Goal: Information Seeking & Learning: Learn about a topic

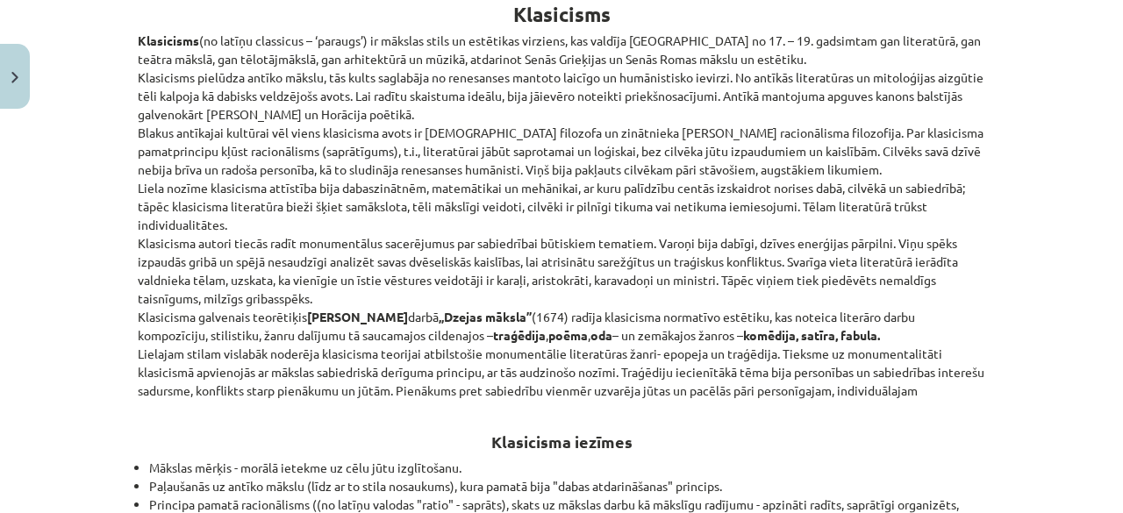
click at [105, 252] on div "Mācību tēma: Literatūras i - 11. klases 1.ieskaites mācību materiāls #2 1.tēma.…" at bounding box center [561, 256] width 1123 height 513
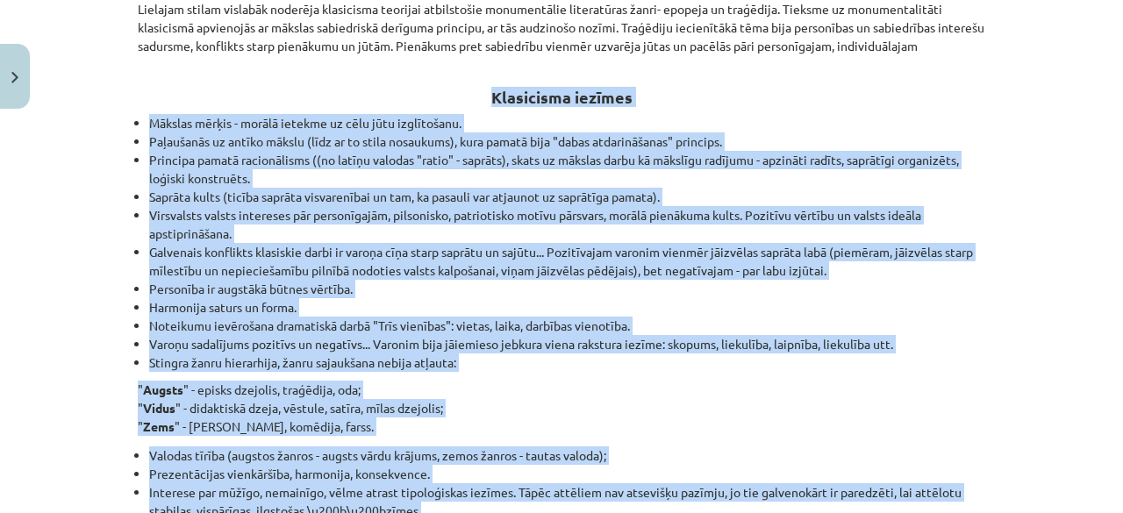
scroll to position [1184, 0]
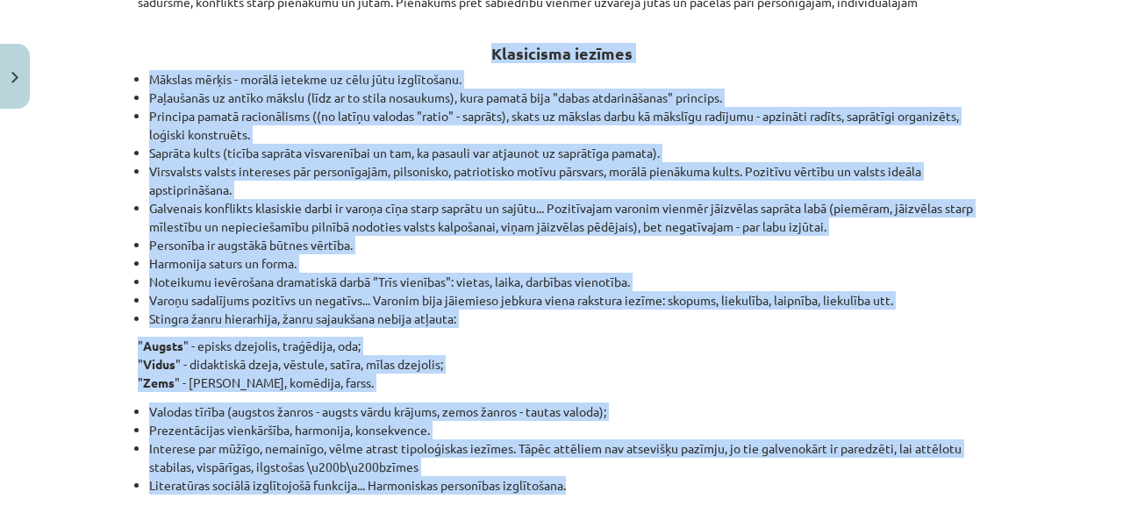
drag, startPoint x: 479, startPoint y: 63, endPoint x: 640, endPoint y: 480, distance: 446.9
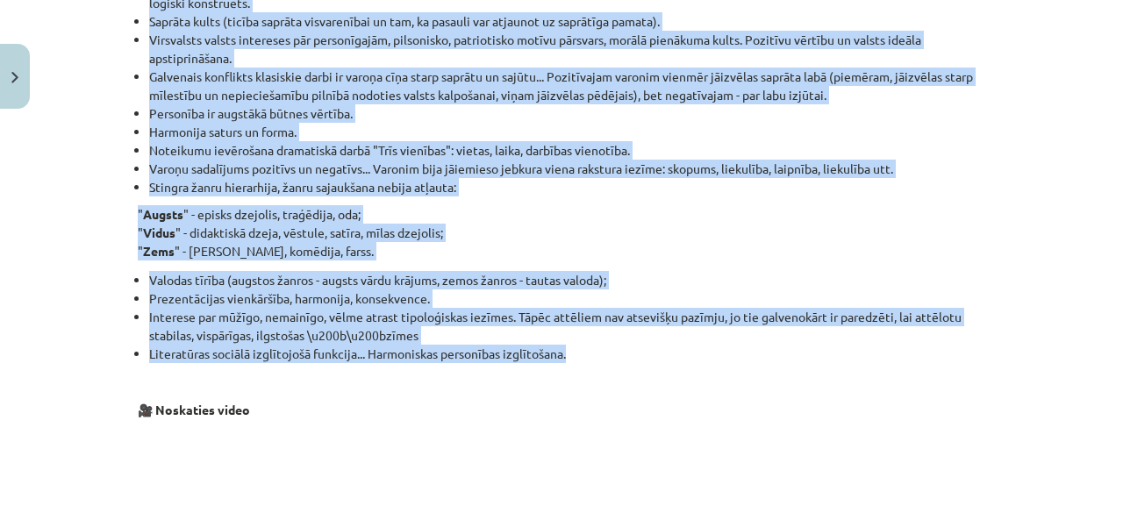
scroll to position [1360, 0]
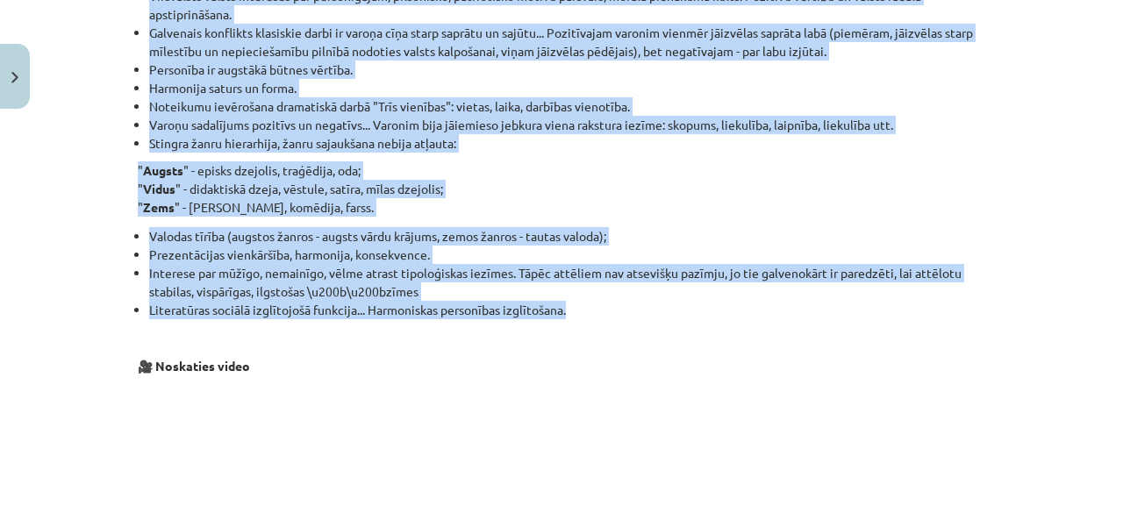
copy div "Loremipsum dolorsi Ametcon adipis - elitse doeiusm te inci utla etdoloremag. Al…"
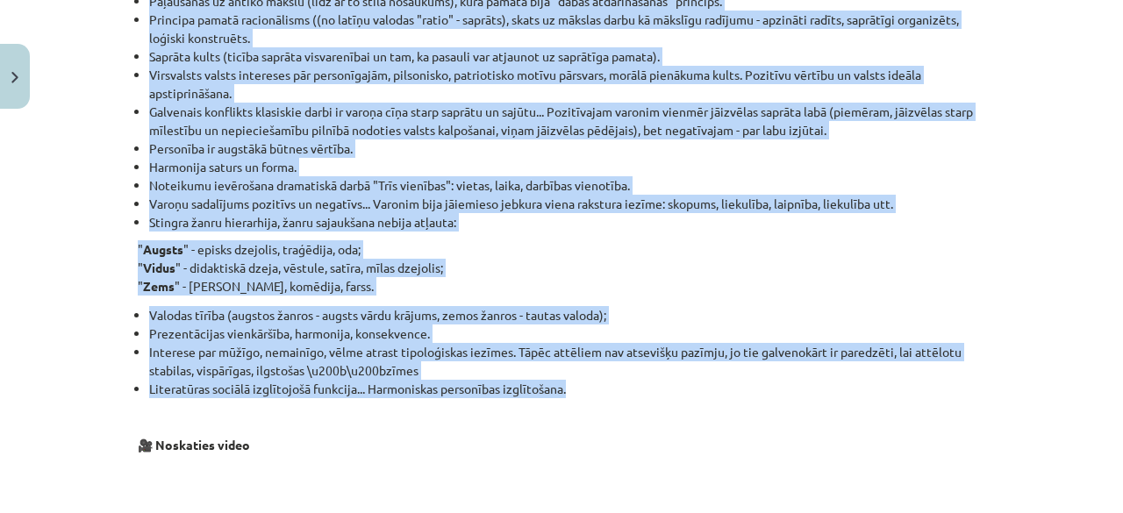
scroll to position [1184, 0]
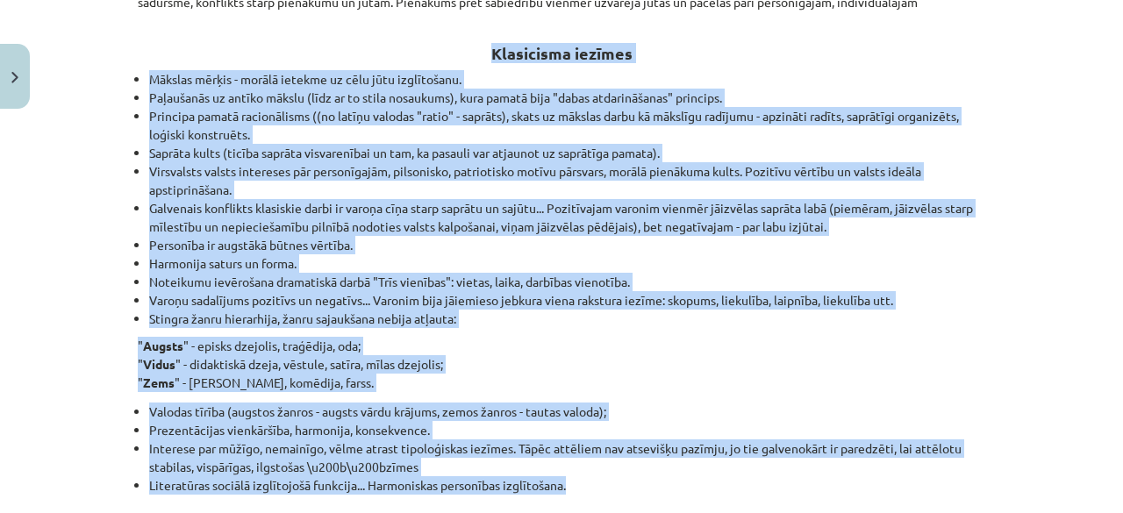
click at [262, 48] on h2 "Klasicisma iezīmes" at bounding box center [561, 43] width 847 height 43
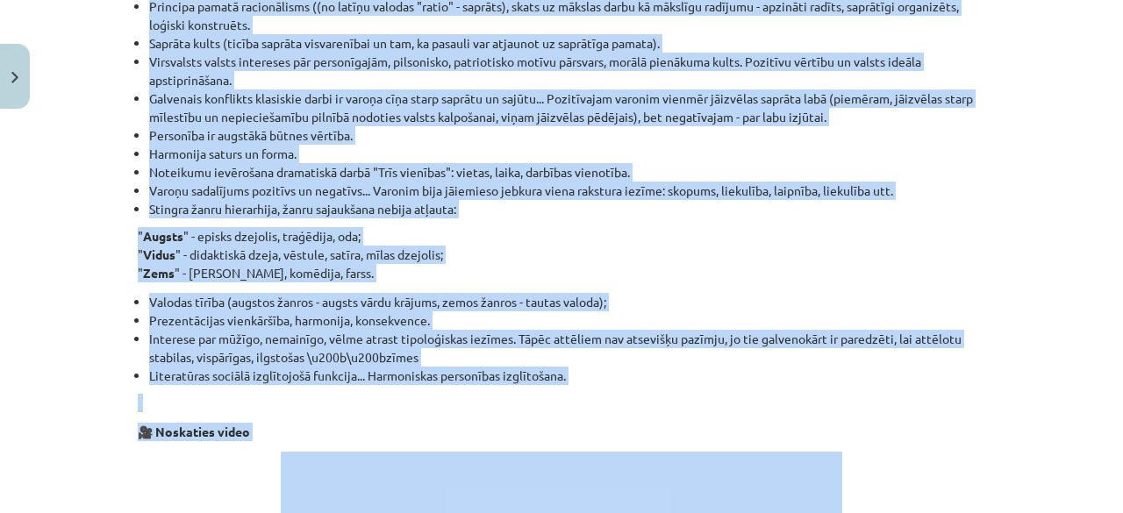
scroll to position [1323, 0]
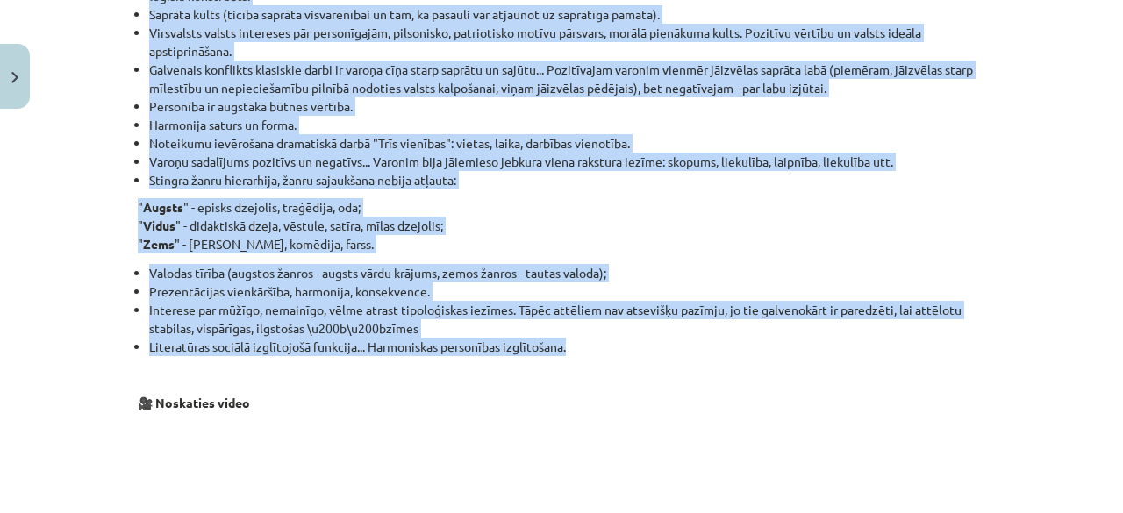
drag, startPoint x: 128, startPoint y: 76, endPoint x: 581, endPoint y: 347, distance: 527.2
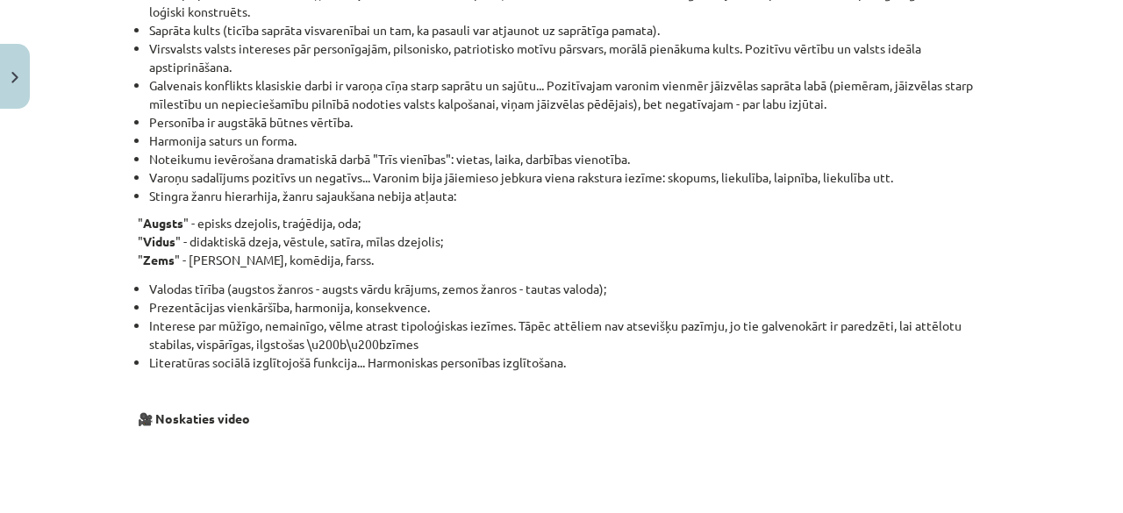
scroll to position [1475, 0]
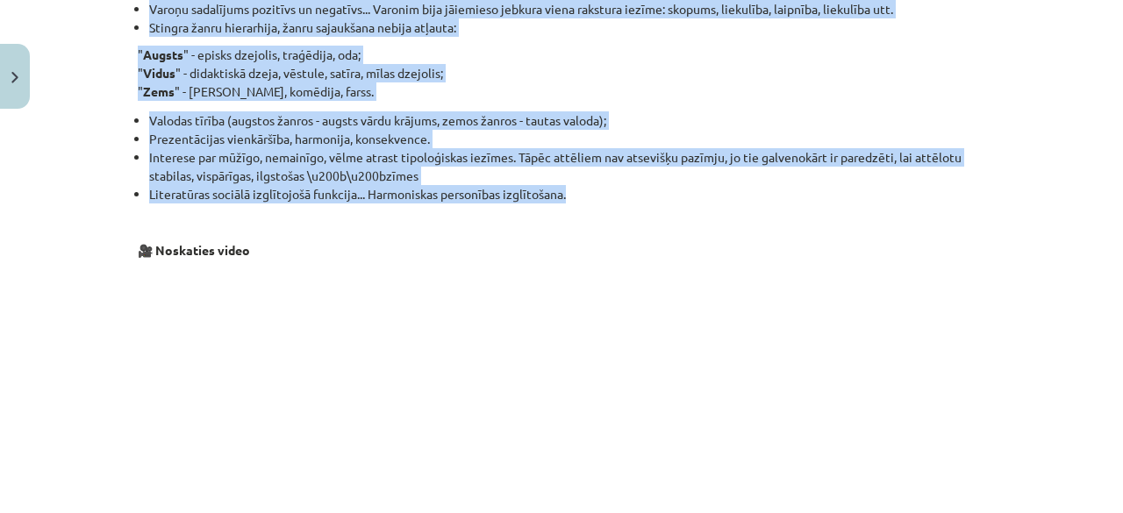
drag, startPoint x: 488, startPoint y: 261, endPoint x: 611, endPoint y: 196, distance: 140.1
copy div "Loremipsum dolorsi Ametcon adipis - elitse doeiusm te inci utla etdoloremag. Al…"
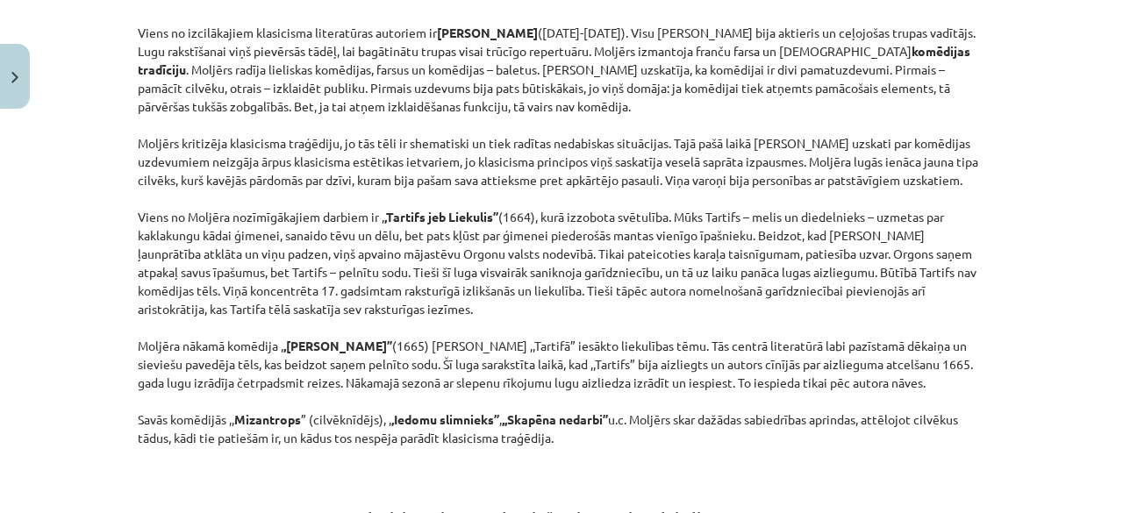
scroll to position [2002, 0]
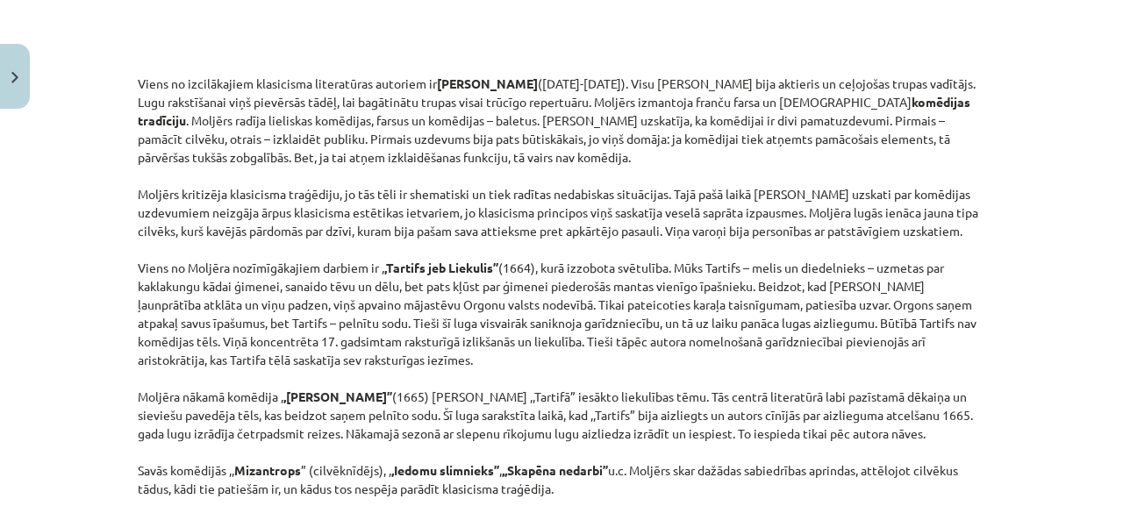
drag, startPoint x: 585, startPoint y: 298, endPoint x: 142, endPoint y: 56, distance: 504.8
drag, startPoint x: 142, startPoint y: 56, endPoint x: 100, endPoint y: 94, distance: 56.5
click at [100, 94] on div "Mācību tēma: Literatūras i - 11. klases 1.ieskaites mācību materiāls #2 1.tēma.…" at bounding box center [561, 256] width 1123 height 513
drag, startPoint x: 132, startPoint y: 78, endPoint x: 703, endPoint y: 497, distance: 708.0
click at [703, 497] on p "Viens no izcilākajiem klasicisma literatūras autoriem ir [PERSON_NAME] ([DATE]-…" at bounding box center [561, 287] width 847 height 424
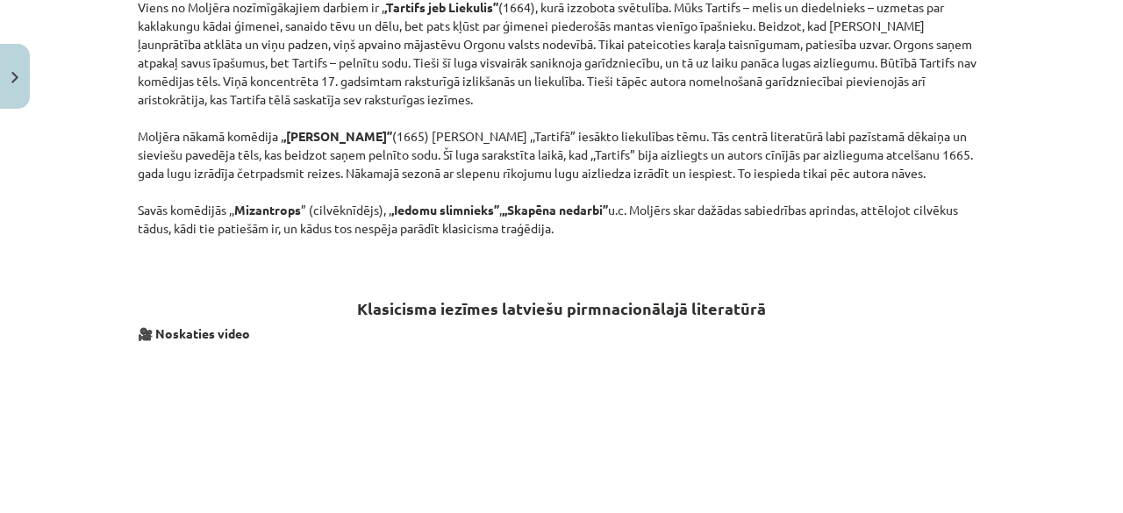
scroll to position [2265, 0]
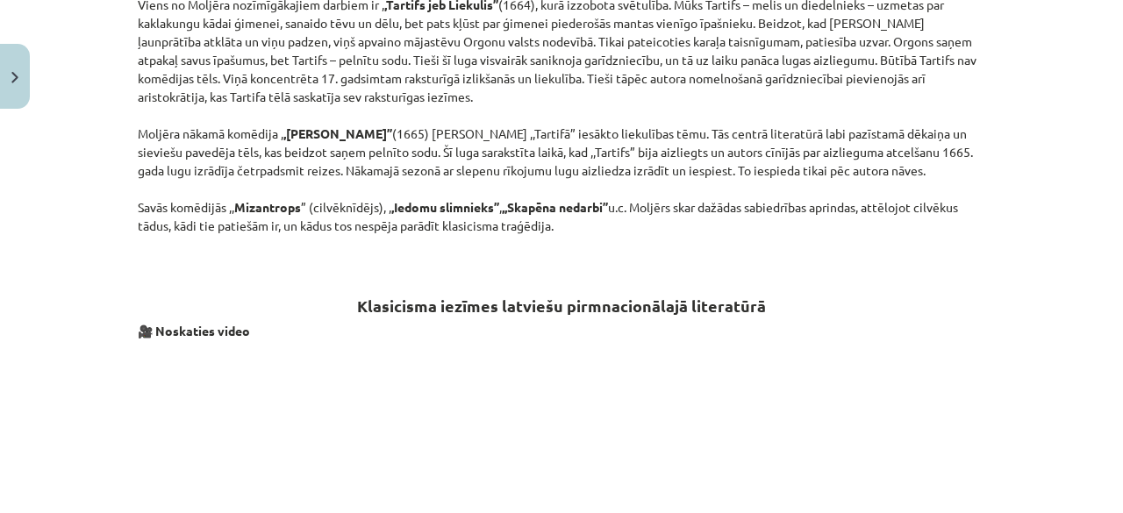
copy p "Lorem ip dolorsitamet consectetu adipiscinge seddoeiu te Inci Utlabor Etdolor (…"
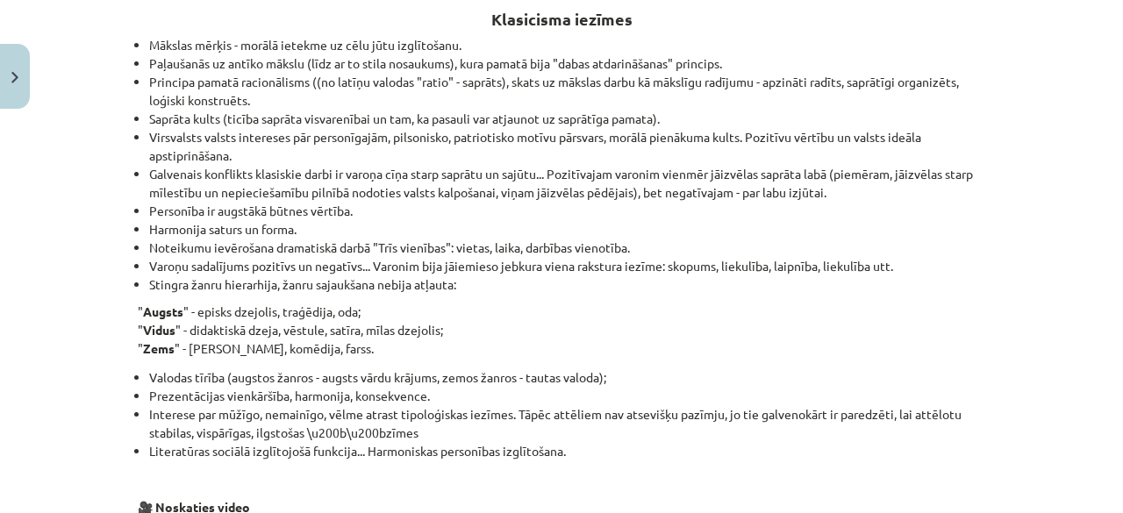
scroll to position [1125, 0]
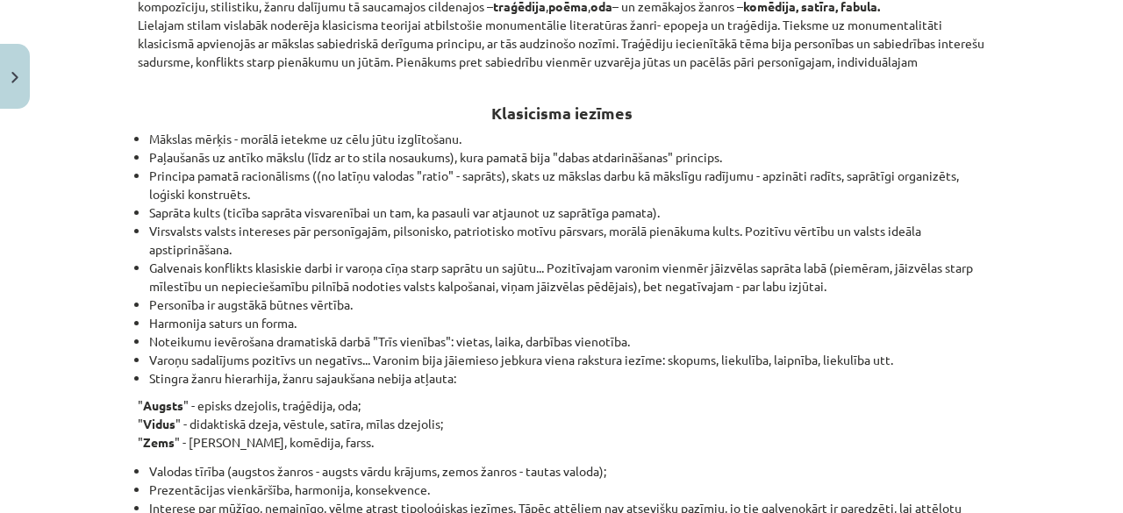
drag, startPoint x: 317, startPoint y: 350, endPoint x: 231, endPoint y: 339, distance: 86.6
click at [231, 339] on li "Noteikumu ievērošana dramatiskā darbā "Trīs vienības": vietas, laika, darbības …" at bounding box center [567, 341] width 836 height 18
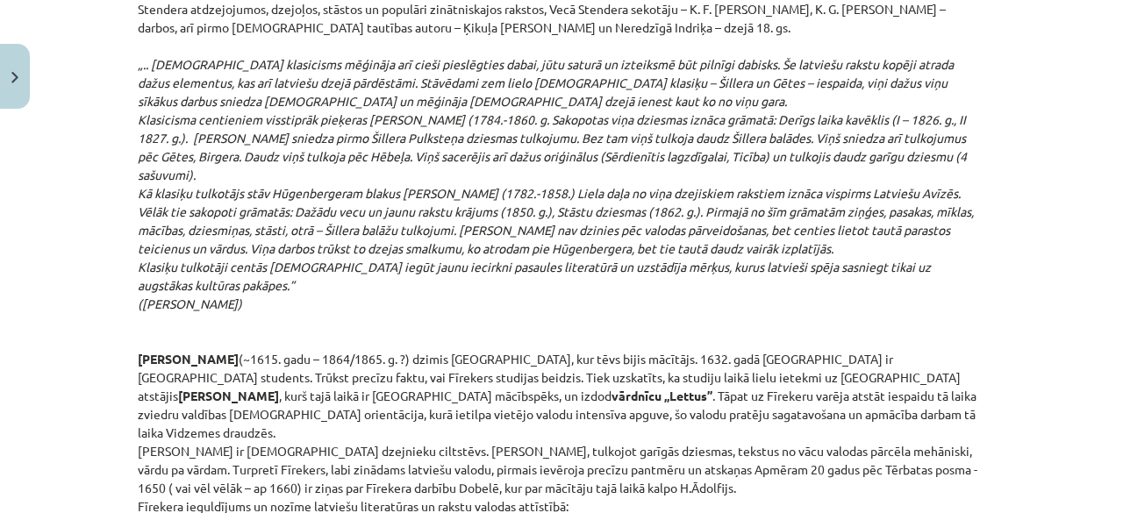
scroll to position [2983, 0]
